Goal: Transaction & Acquisition: Book appointment/travel/reservation

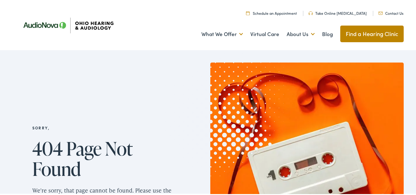
click at [286, 13] on link "Schedule an Appointment" at bounding box center [271, 12] width 51 height 5
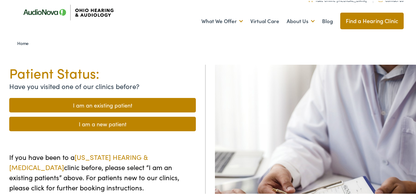
scroll to position [13, 0]
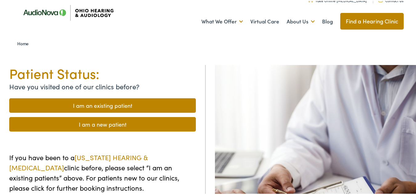
click at [353, 20] on link "Find a Hearing Clinic" at bounding box center [372, 20] width 64 height 17
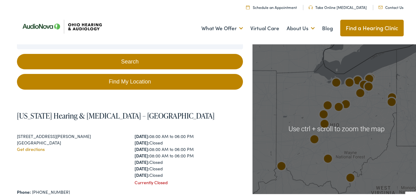
scroll to position [131, 0]
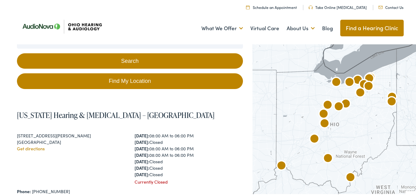
click at [322, 151] on img "AudioNova" at bounding box center [328, 158] width 15 height 15
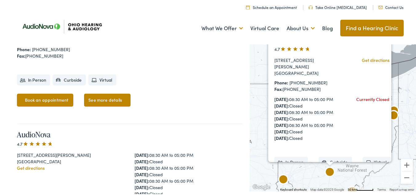
scroll to position [0, 0]
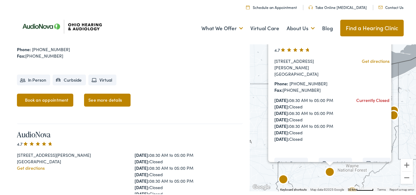
click at [52, 93] on link "Book an appointment" at bounding box center [45, 99] width 57 height 13
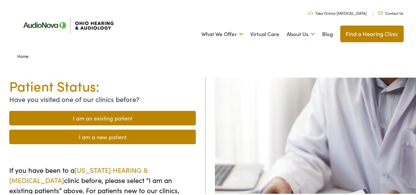
click at [98, 135] on link "I am a new patient" at bounding box center [102, 136] width 187 height 14
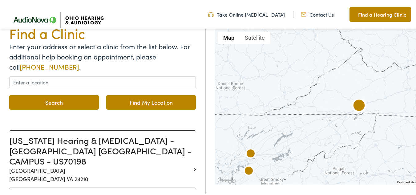
scroll to position [70, 0]
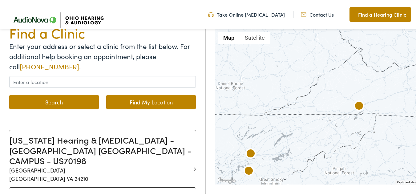
click at [137, 103] on link "Find My Location" at bounding box center [151, 101] width 90 height 14
type input "Adelphi, Ohio"
click at [75, 101] on button "Search" at bounding box center [54, 101] width 90 height 14
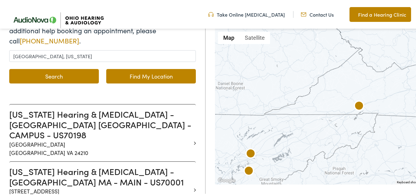
scroll to position [0, 0]
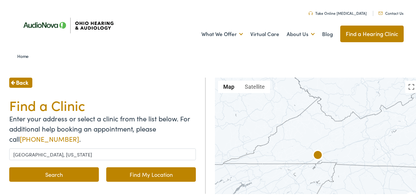
click at [19, 81] on span "Back" at bounding box center [22, 81] width 12 height 8
